Goal: Information Seeking & Learning: Learn about a topic

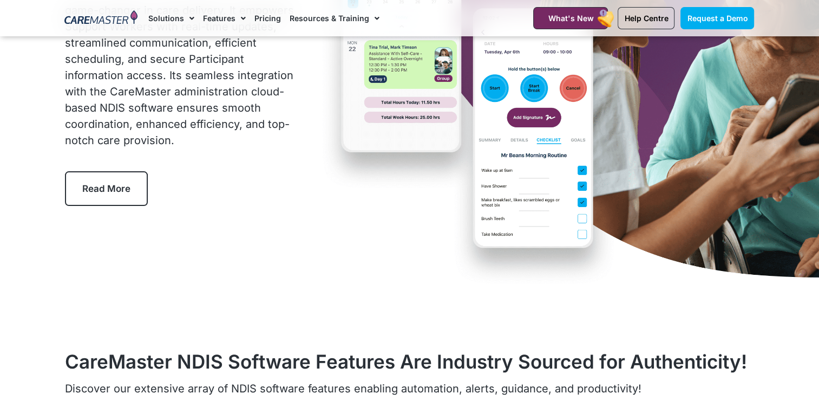
scroll to position [162, 0]
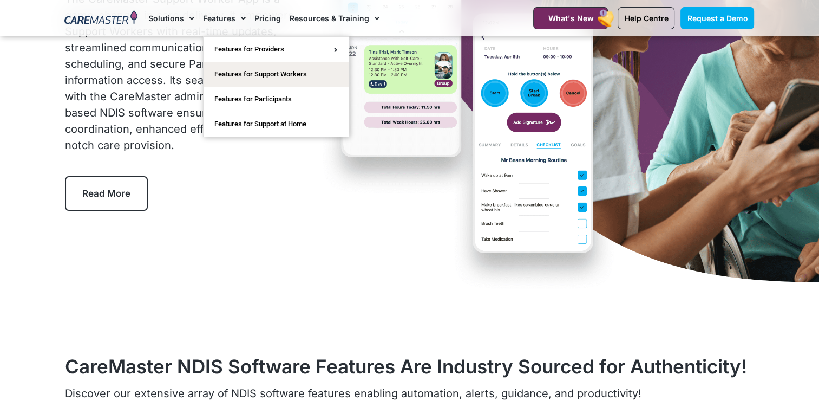
click at [235, 15] on span "Menu" at bounding box center [240, 18] width 10 height 18
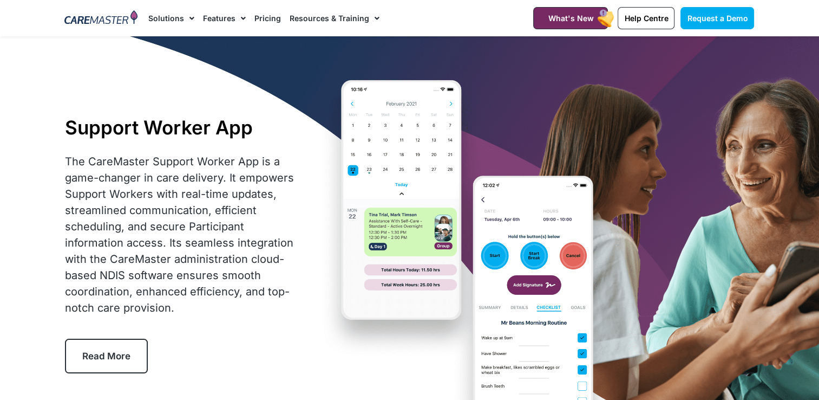
click at [226, 15] on link "Features" at bounding box center [224, 18] width 43 height 36
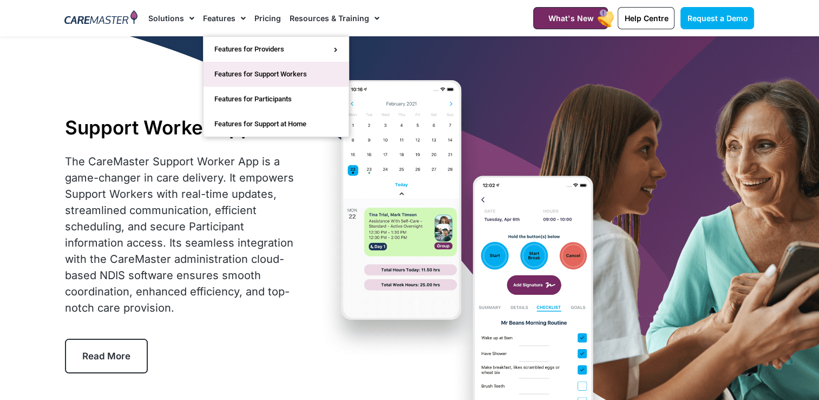
click at [236, 77] on link "Features for Support Workers" at bounding box center [276, 74] width 145 height 25
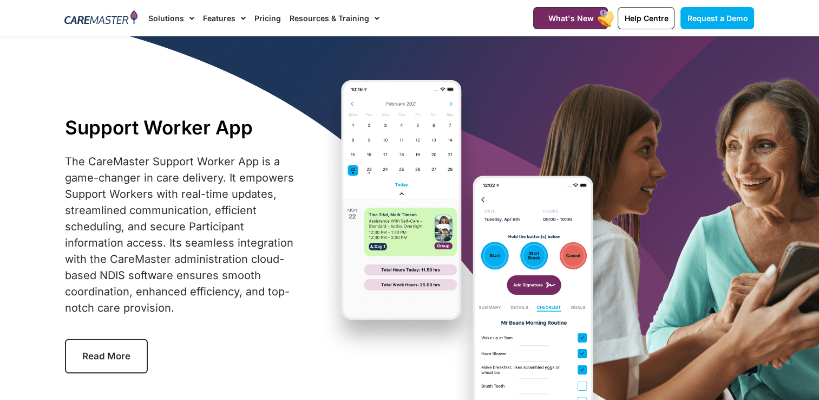
click at [264, 14] on link "Pricing" at bounding box center [267, 18] width 27 height 36
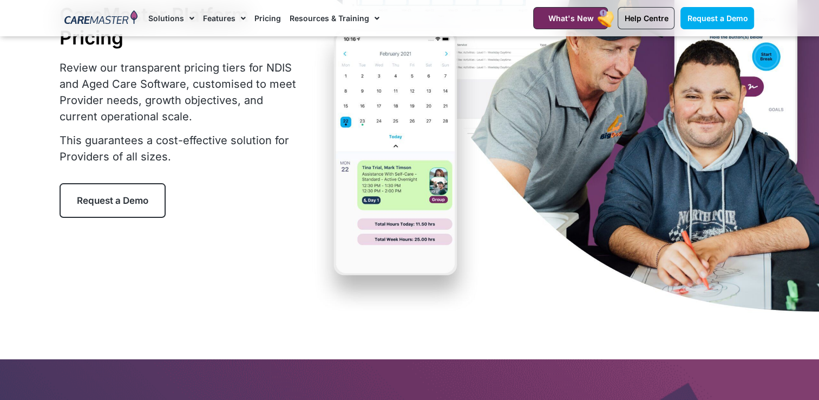
scroll to position [54, 0]
